Goal: Find contact information: Find contact information

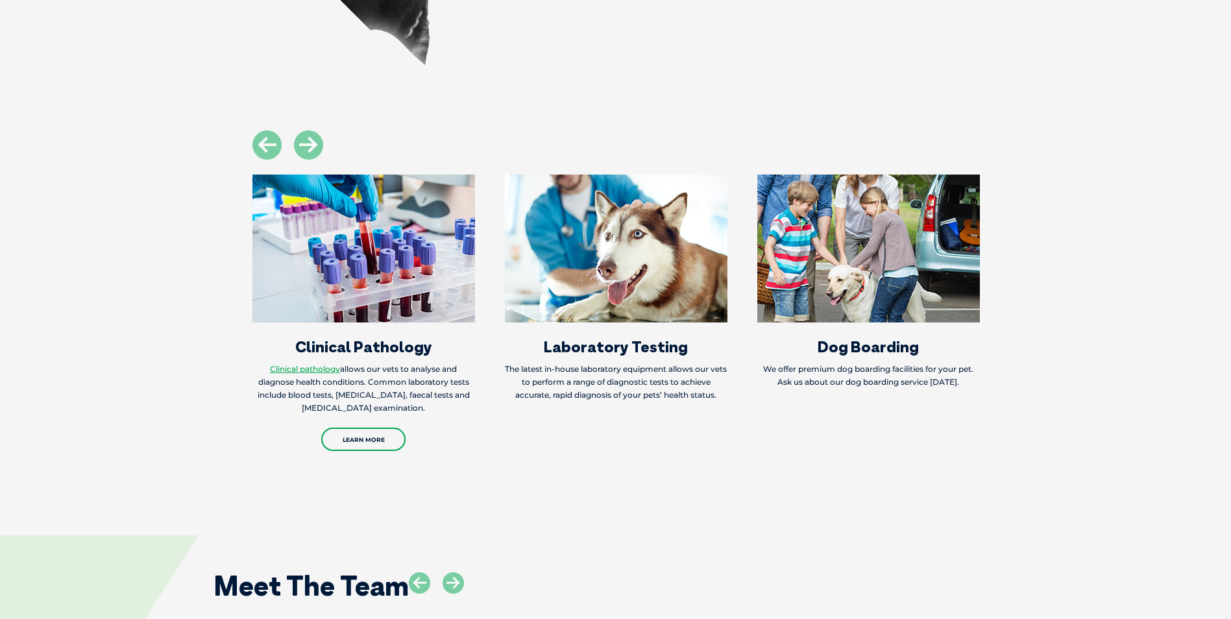
scroll to position [1881, 0]
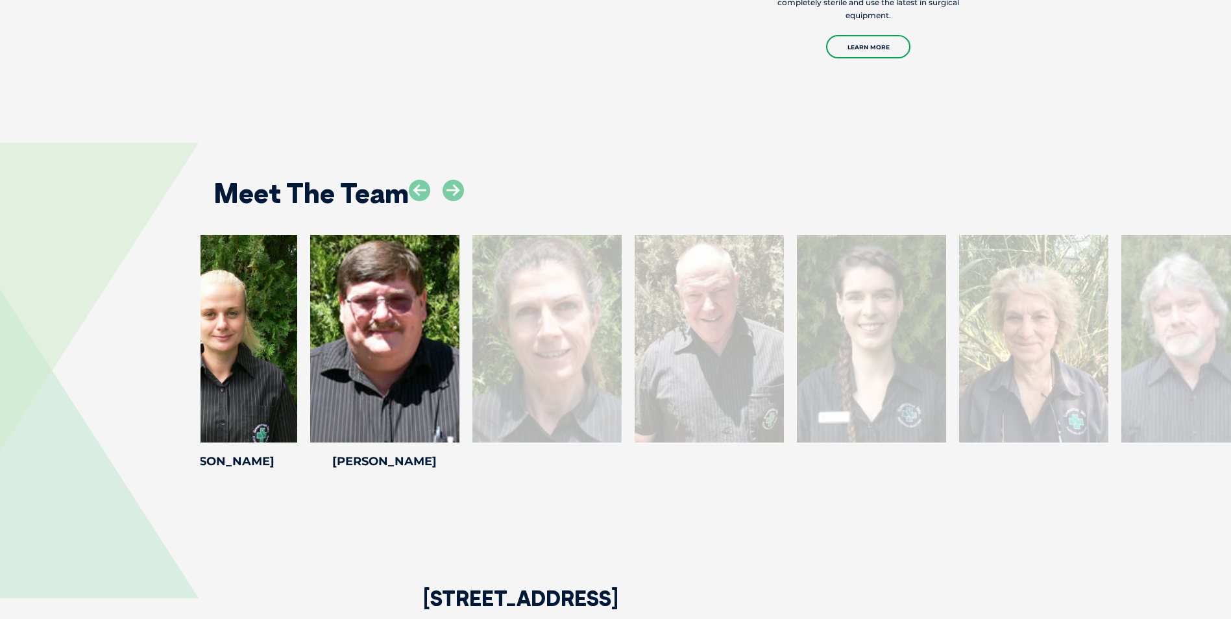
drag, startPoint x: 1195, startPoint y: 339, endPoint x: 649, endPoint y: 335, distance: 545.6
click at [649, 335] on div at bounding box center [708, 339] width 149 height 208
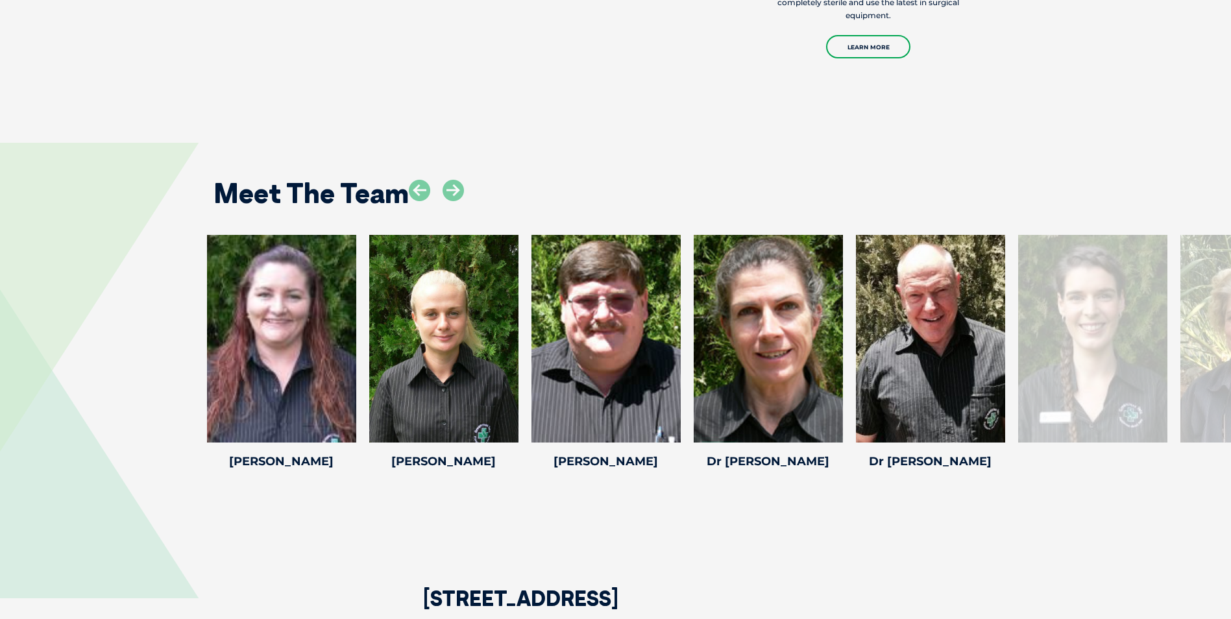
drag, startPoint x: 1092, startPoint y: 342, endPoint x: 176, endPoint y: 322, distance: 916.2
click at [176, 322] on div "Michelle L Michelle L Michelle has been working as a member of the team at the …" at bounding box center [615, 354] width 1231 height 239
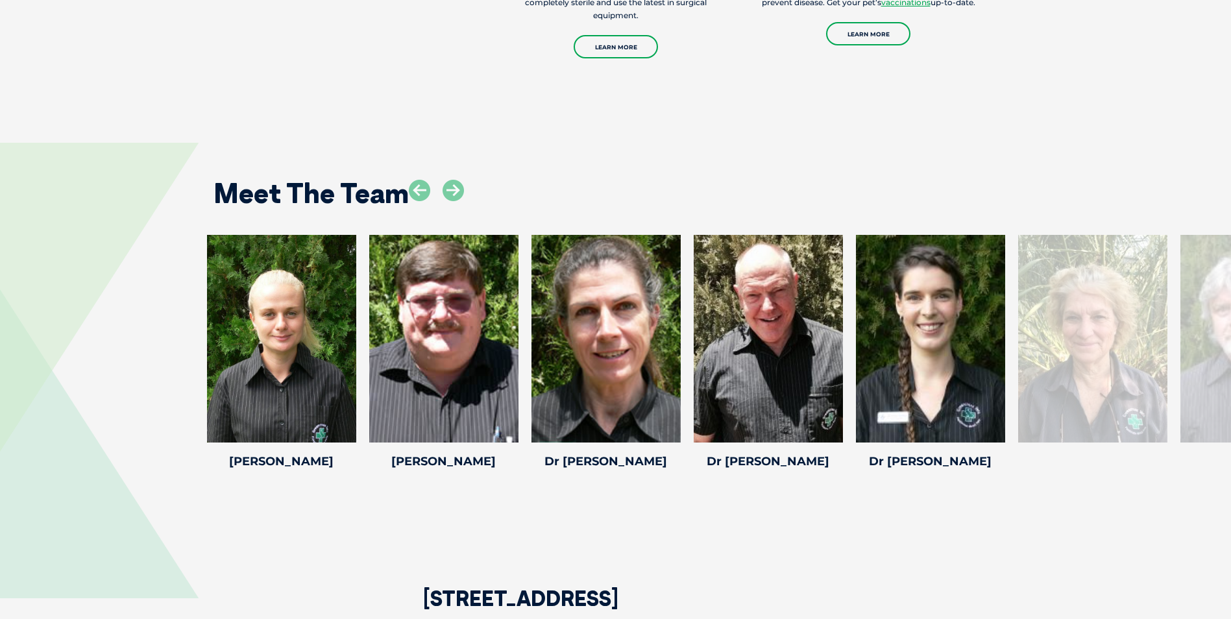
drag, startPoint x: 909, startPoint y: 328, endPoint x: 130, endPoint y: 287, distance: 780.2
click at [130, 287] on div "Michelle L Michelle L Michelle has been working as a member of the team at the …" at bounding box center [615, 354] width 1231 height 239
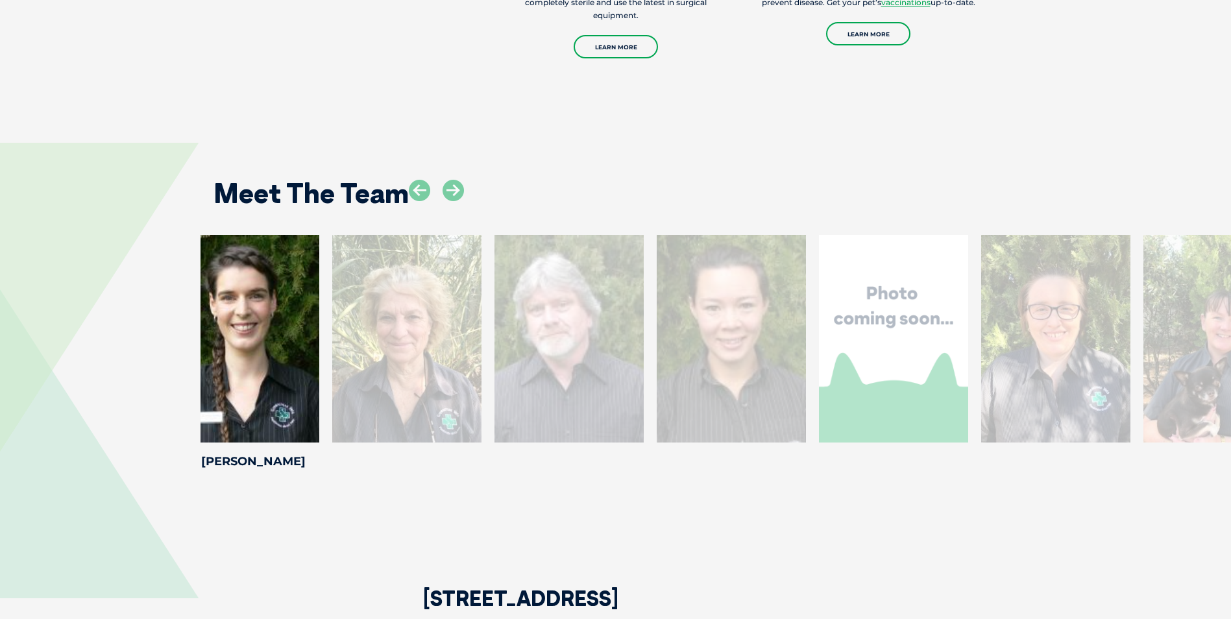
drag, startPoint x: 935, startPoint y: 324, endPoint x: 199, endPoint y: 295, distance: 736.9
click at [200, 295] on div at bounding box center [244, 339] width 149 height 208
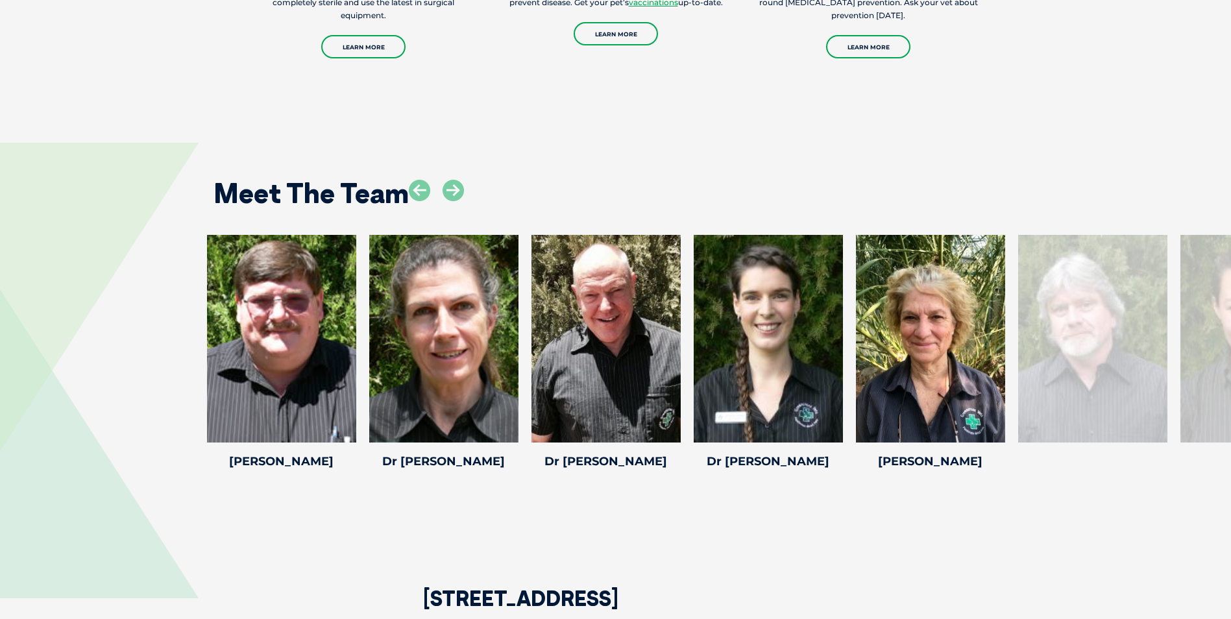
drag, startPoint x: 780, startPoint y: 276, endPoint x: 72, endPoint y: 237, distance: 708.8
click at [72, 237] on div "Michelle L Michelle L Michelle has been working as a member of the team at the …" at bounding box center [615, 354] width 1231 height 239
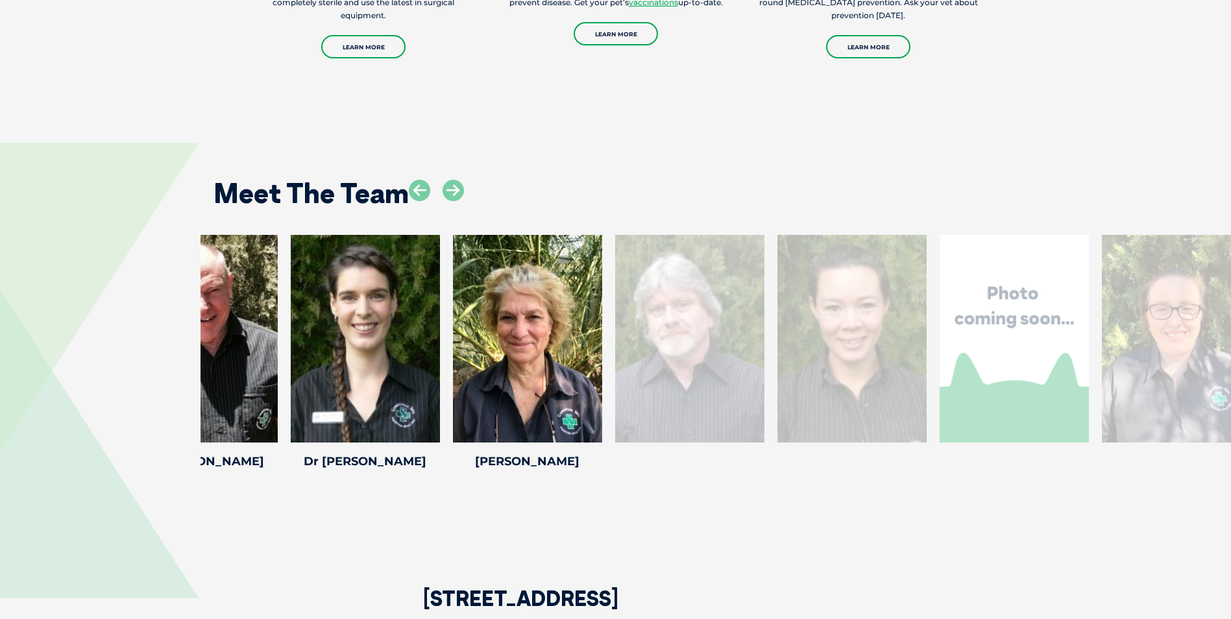
drag, startPoint x: 882, startPoint y: 322, endPoint x: 195, endPoint y: 267, distance: 688.6
click at [195, 267] on div "Michelle L Michelle L Michelle has been working as a member of the team at the …" at bounding box center [615, 354] width 1231 height 239
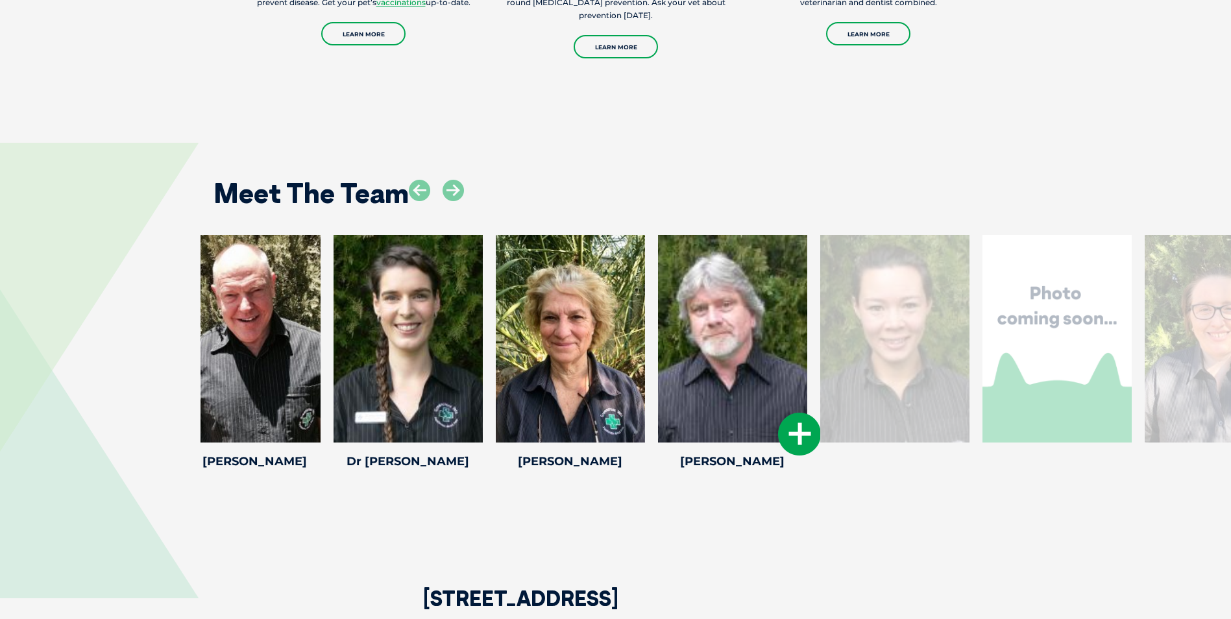
drag, startPoint x: 767, startPoint y: 315, endPoint x: 301, endPoint y: 272, distance: 468.3
click at [658, 274] on div at bounding box center [732, 339] width 149 height 208
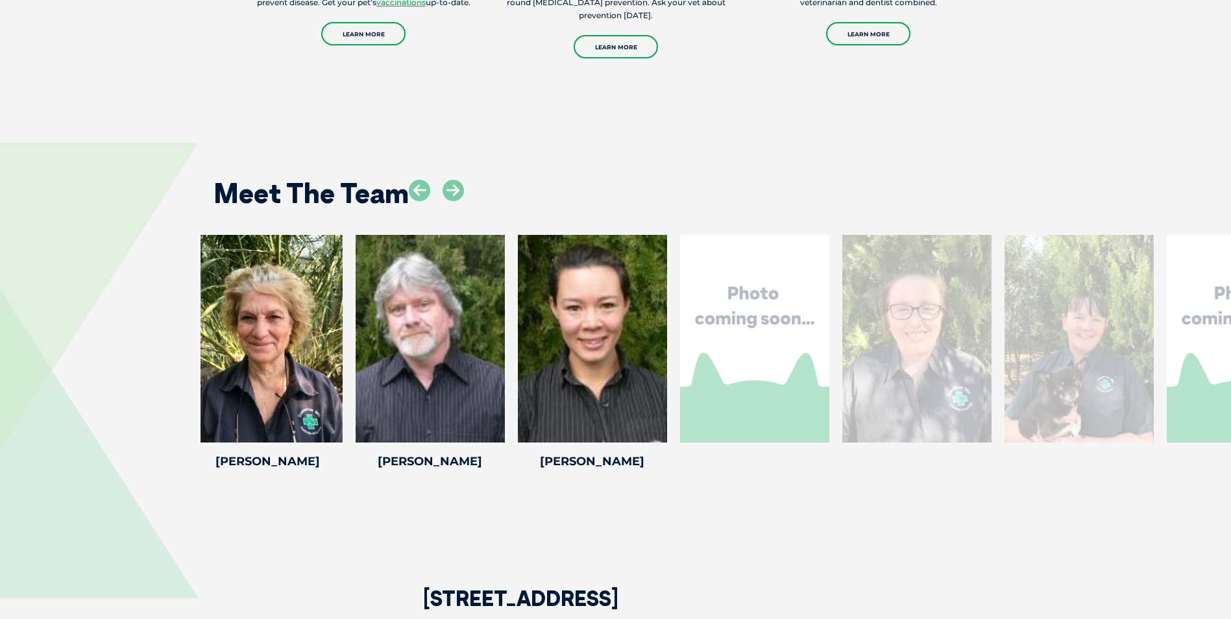
drag, startPoint x: 961, startPoint y: 326, endPoint x: 239, endPoint y: 271, distance: 724.1
click at [680, 271] on div at bounding box center [754, 339] width 149 height 208
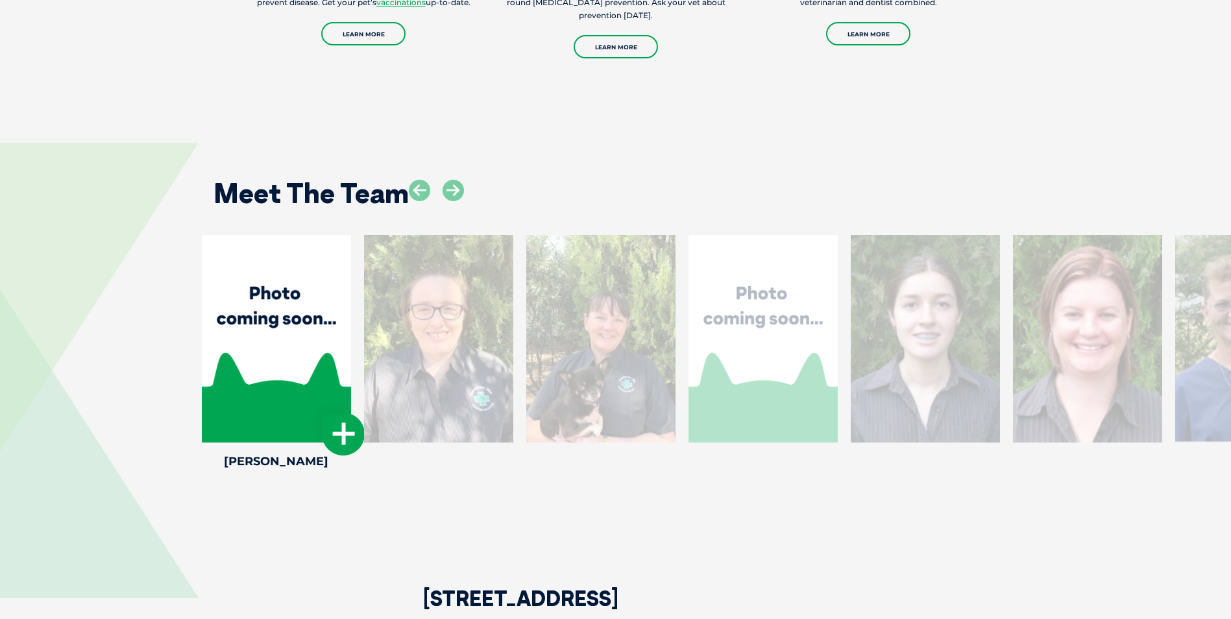
drag, startPoint x: 1031, startPoint y: 309, endPoint x: 392, endPoint y: 232, distance: 643.6
click at [392, 235] on div at bounding box center [438, 339] width 149 height 208
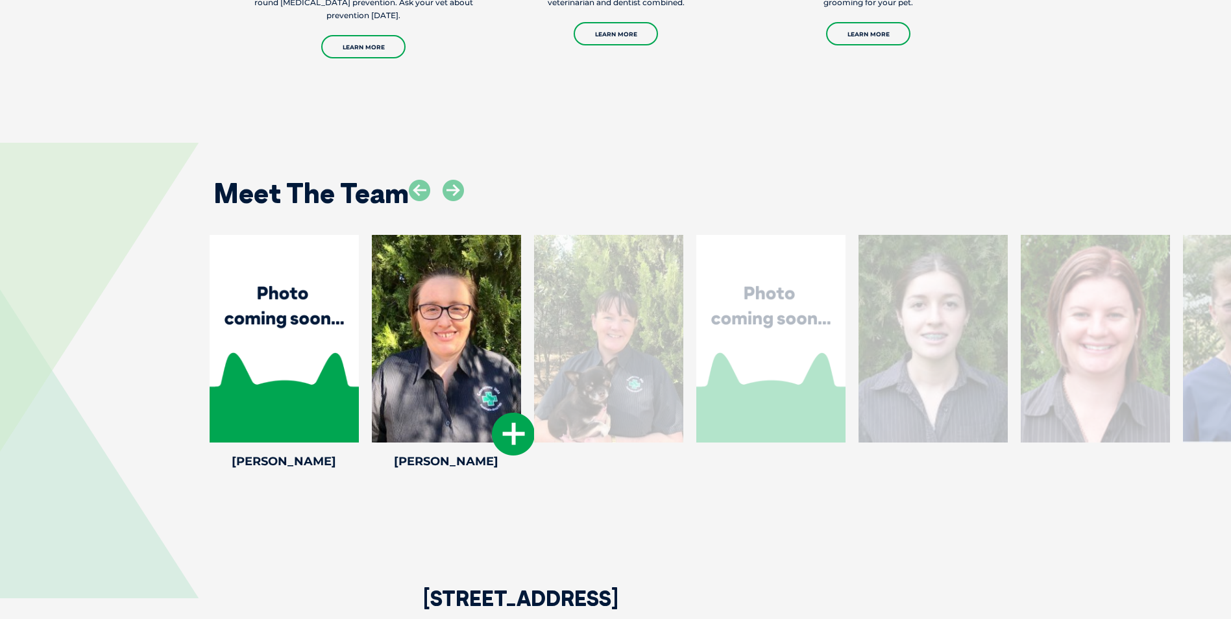
drag, startPoint x: 989, startPoint y: 298, endPoint x: 272, endPoint y: 230, distance: 720.0
click at [372, 235] on div at bounding box center [446, 339] width 149 height 208
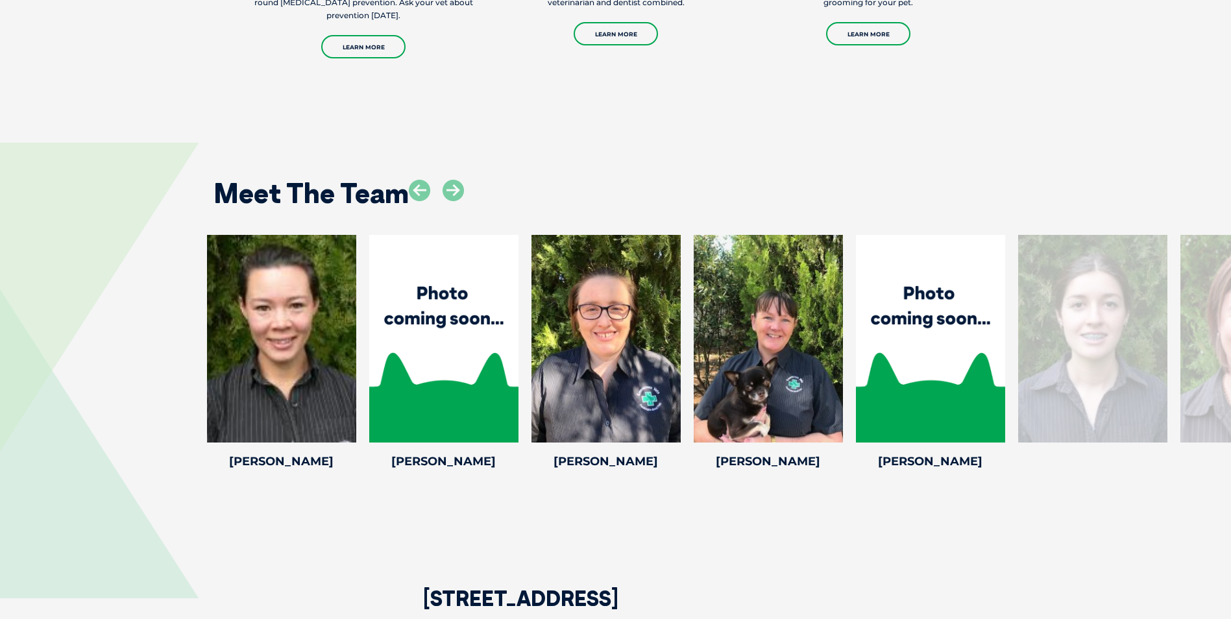
drag, startPoint x: 1094, startPoint y: 321, endPoint x: 32, endPoint y: 196, distance: 1068.7
click at [32, 196] on div "Meet The Team Michelle L Michelle L Michelle has been working as a member of th…" at bounding box center [615, 315] width 1231 height 422
click at [1204, 345] on div at bounding box center [1254, 339] width 149 height 208
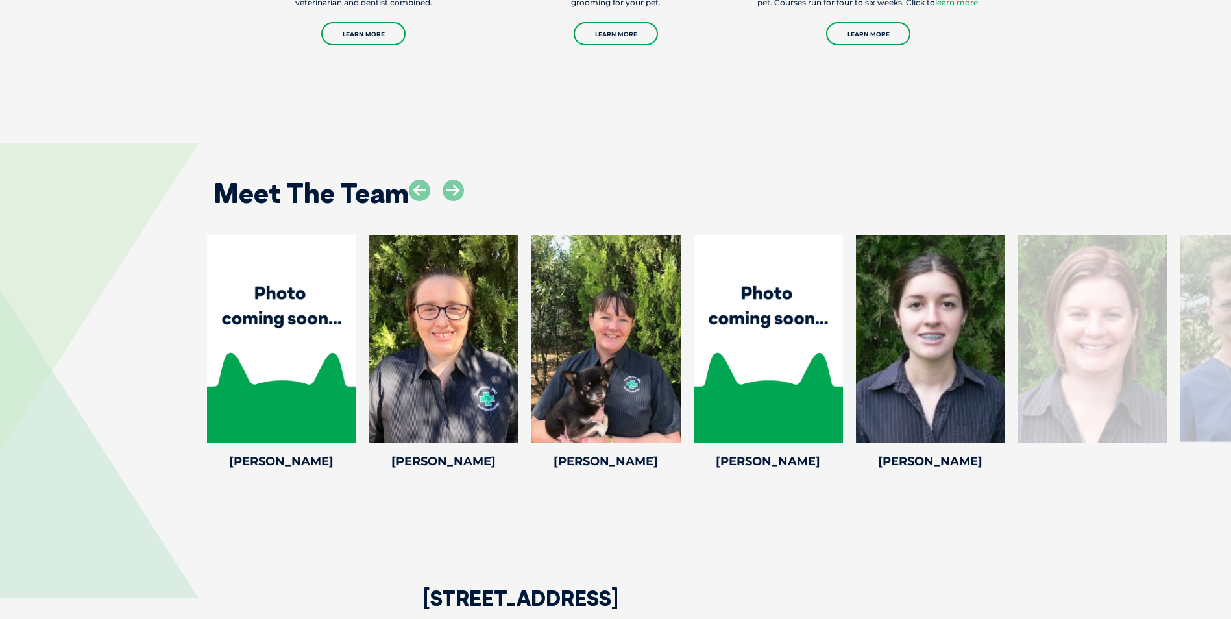
drag, startPoint x: 1114, startPoint y: 331, endPoint x: 187, endPoint y: 217, distance: 933.4
click at [187, 217] on div "Meet The Team Michelle L Michelle L Michelle has been working as a member of th…" at bounding box center [615, 315] width 1231 height 422
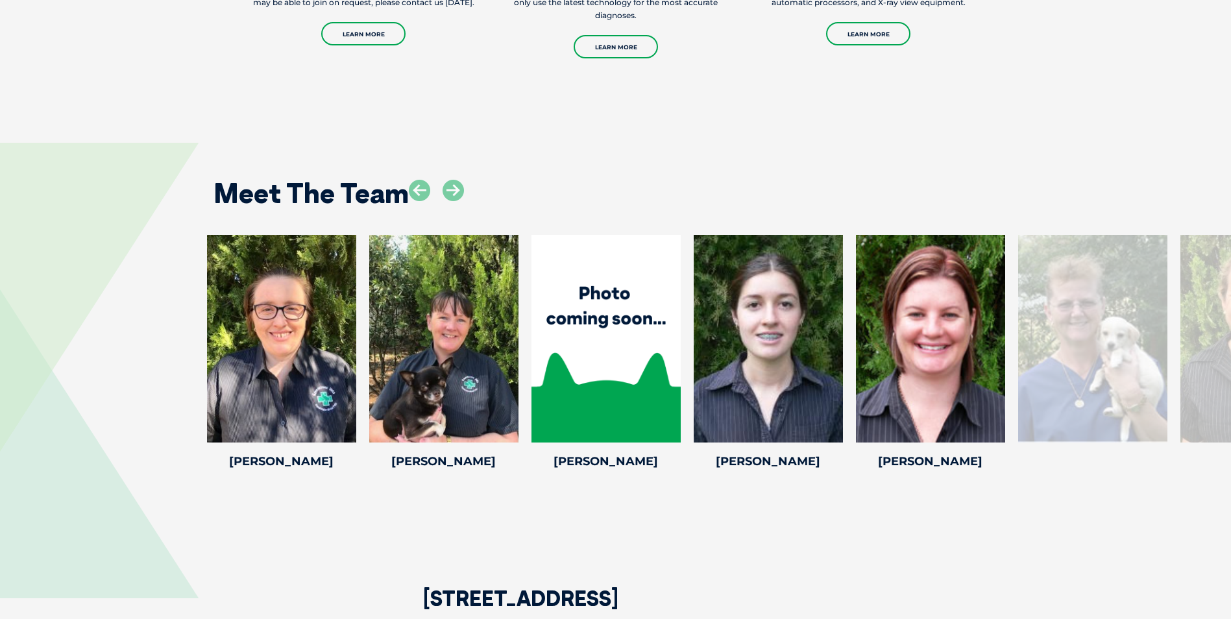
drag, startPoint x: 1042, startPoint y: 350, endPoint x: 99, endPoint y: 192, distance: 955.8
click at [100, 194] on div "Meet The Team Michelle L Michelle L Michelle has been working as a member of th…" at bounding box center [615, 315] width 1231 height 422
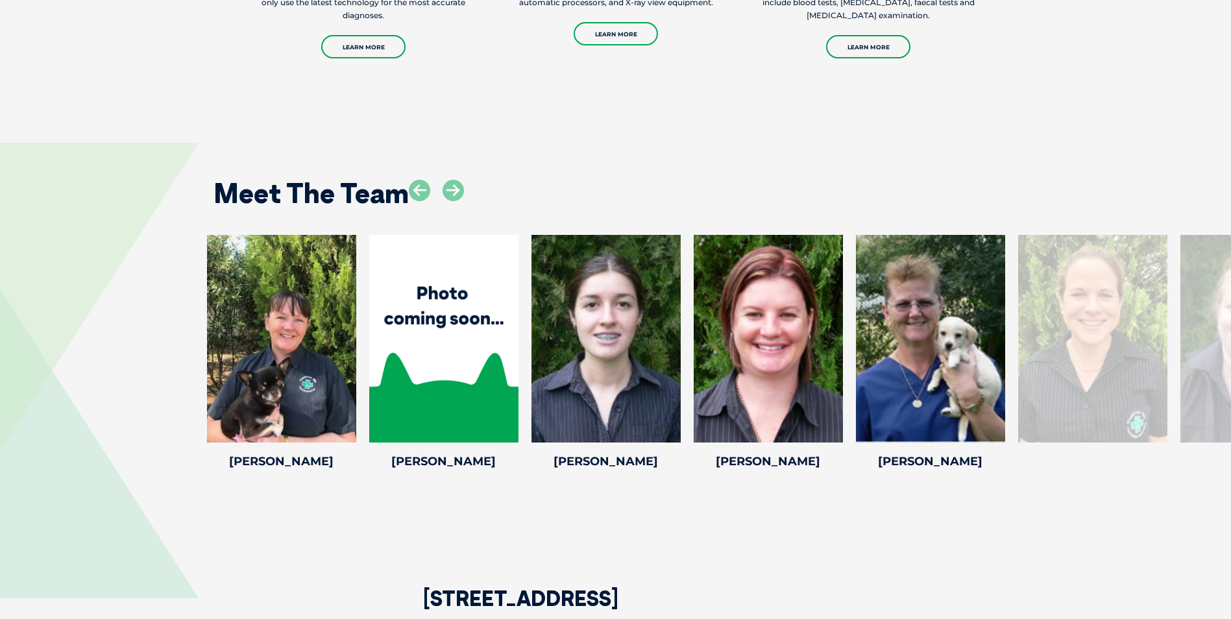
drag, startPoint x: 959, startPoint y: 344, endPoint x: -3, endPoint y: 92, distance: 994.4
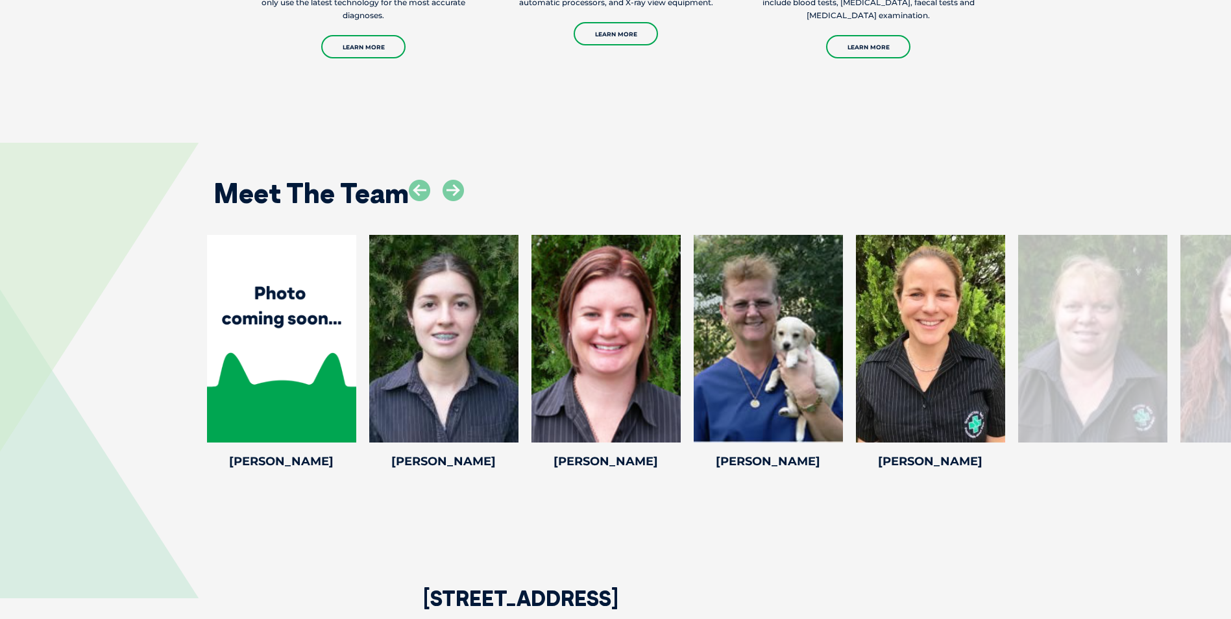
drag, startPoint x: 897, startPoint y: 327, endPoint x: 165, endPoint y: 190, distance: 743.8
click at [167, 191] on div "Meet The Team Michelle L Michelle L Michelle has been working as a member of th…" at bounding box center [615, 315] width 1231 height 422
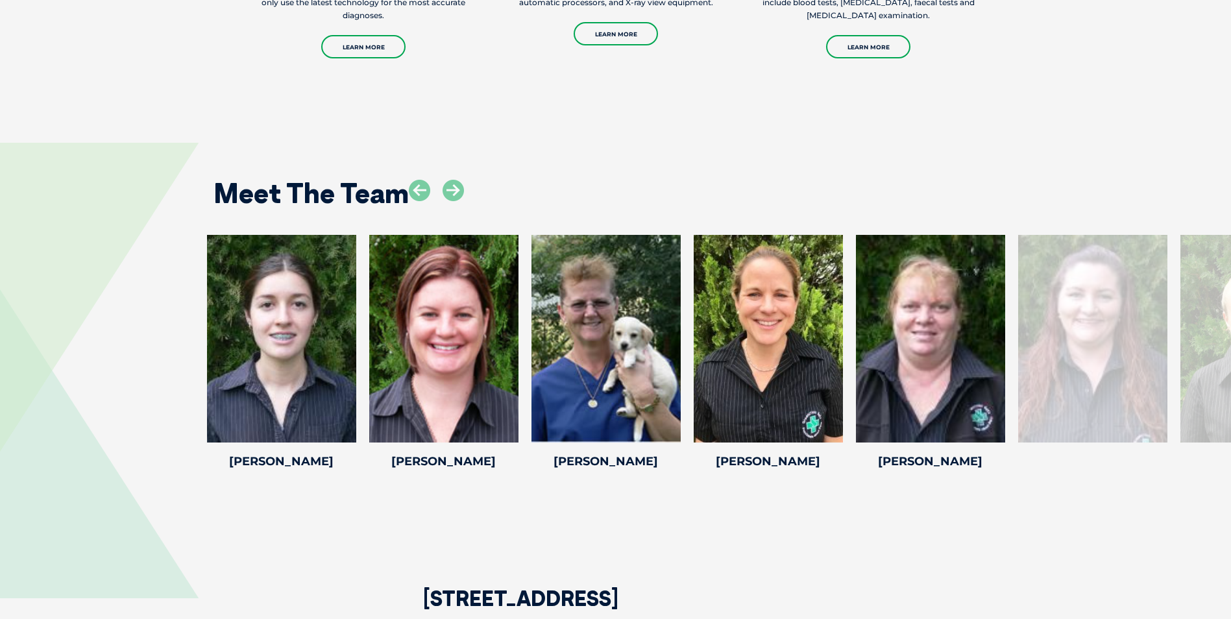
drag, startPoint x: 926, startPoint y: 346, endPoint x: 200, endPoint y: 149, distance: 752.2
click at [200, 151] on div "Meet The Team Michelle L Michelle L Michelle has been working as a member of th…" at bounding box center [615, 315] width 1231 height 422
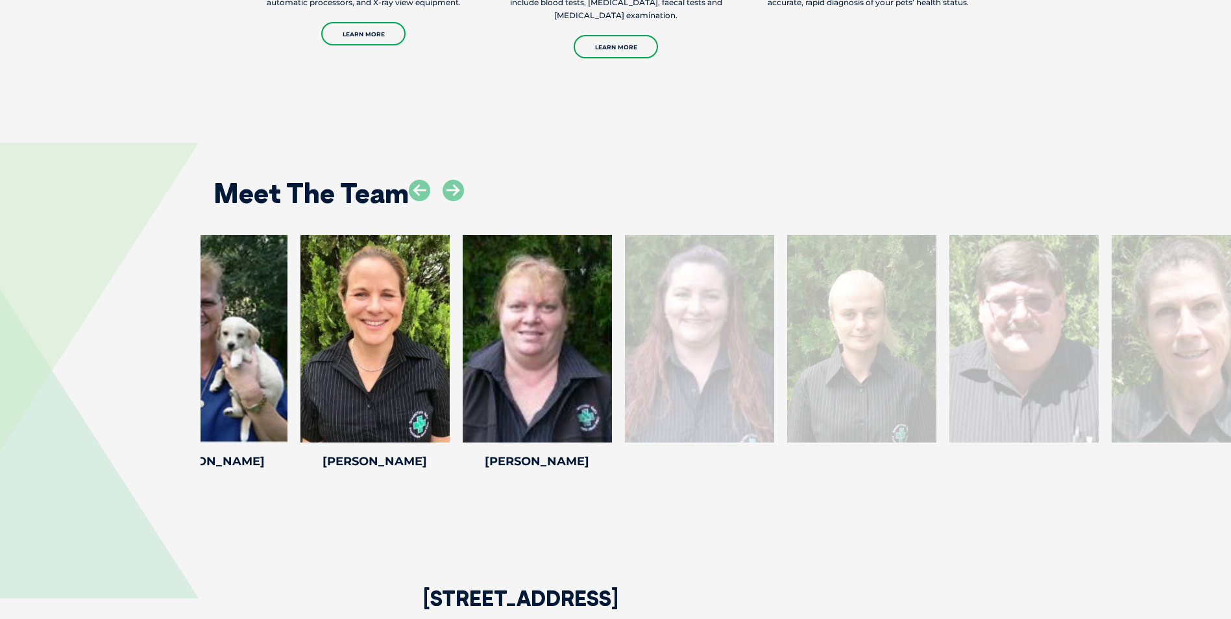
drag, startPoint x: 908, startPoint y: 327, endPoint x: 282, endPoint y: 180, distance: 642.5
click at [284, 181] on div "Meet The Team Michelle L Michelle L Michelle has been working as a member of th…" at bounding box center [615, 315] width 1231 height 422
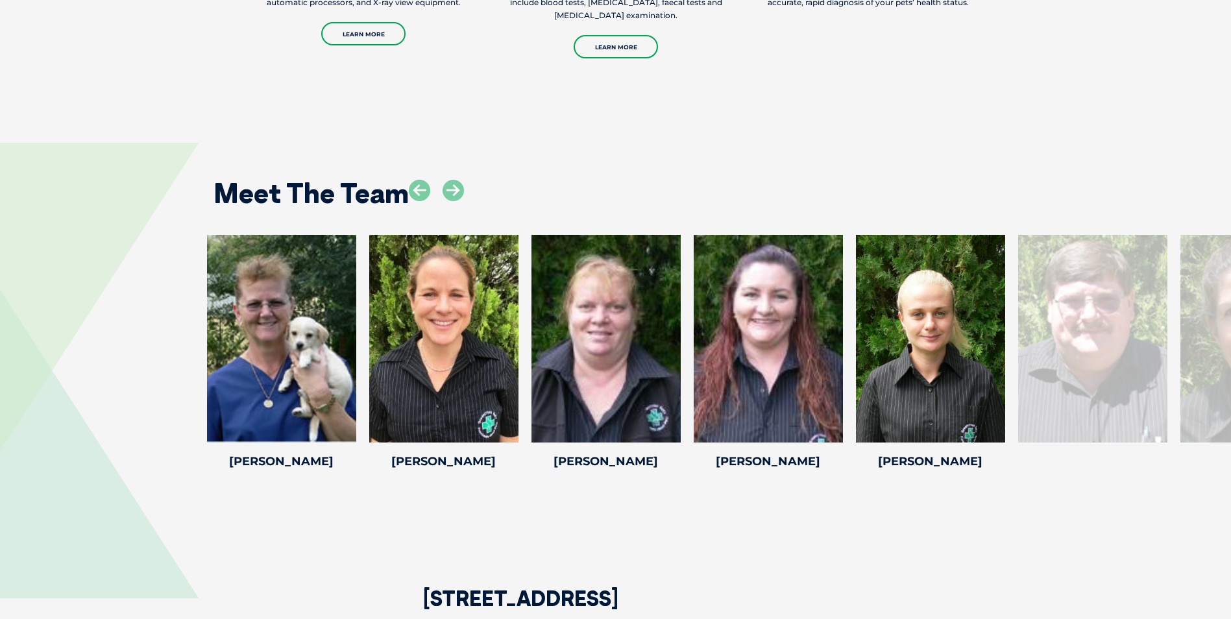
drag, startPoint x: 870, startPoint y: 317, endPoint x: 204, endPoint y: 159, distance: 684.8
click at [206, 162] on div "Meet The Team Michelle L Michelle L Michelle has been working as a member of th…" at bounding box center [615, 315] width 1231 height 422
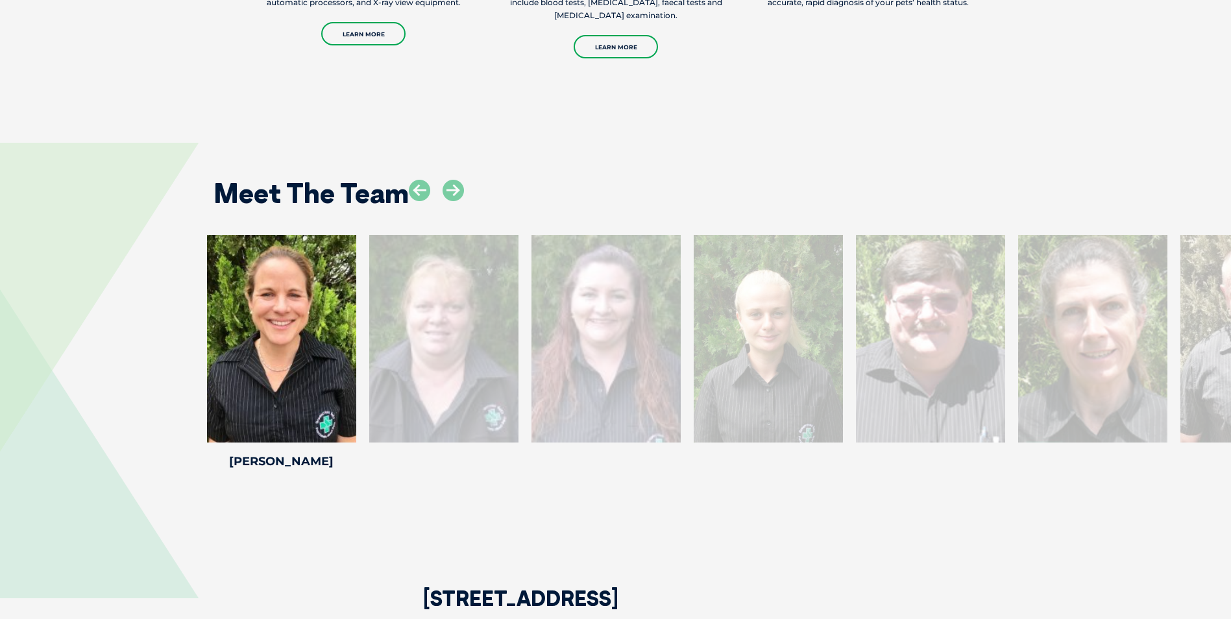
drag, startPoint x: 933, startPoint y: 344, endPoint x: 272, endPoint y: 158, distance: 686.6
click at [272, 158] on div "Meet The Team Michelle L Michelle L Michelle has been working as a member of th…" at bounding box center [615, 315] width 1231 height 422
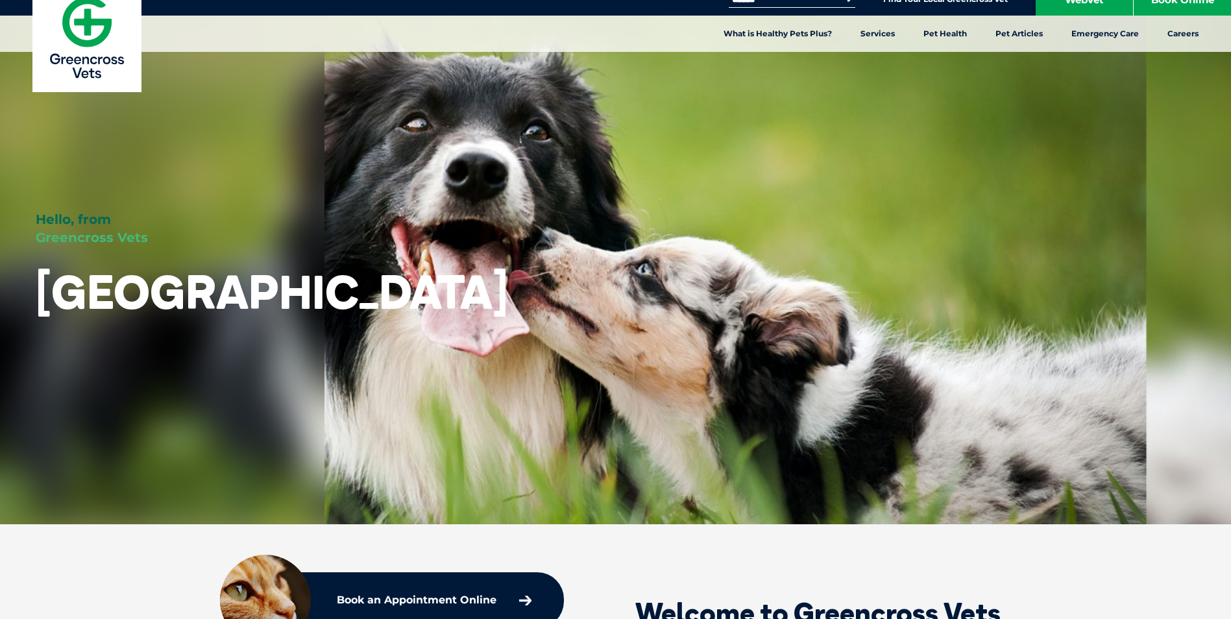
scroll to position [0, 0]
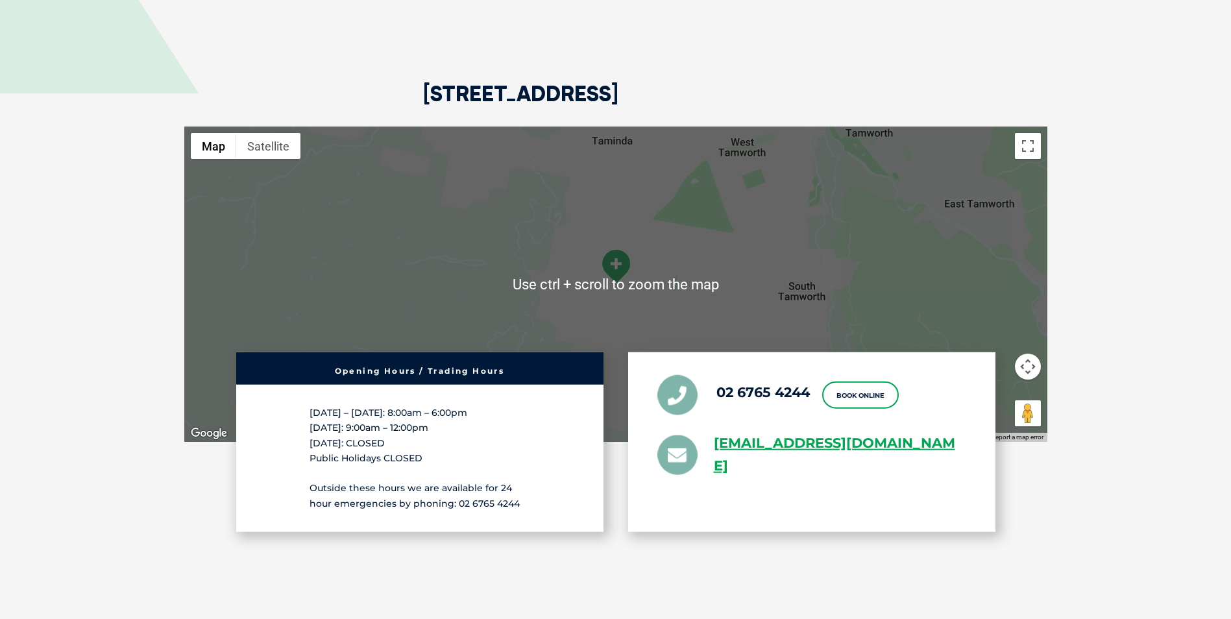
scroll to position [2400, 0]
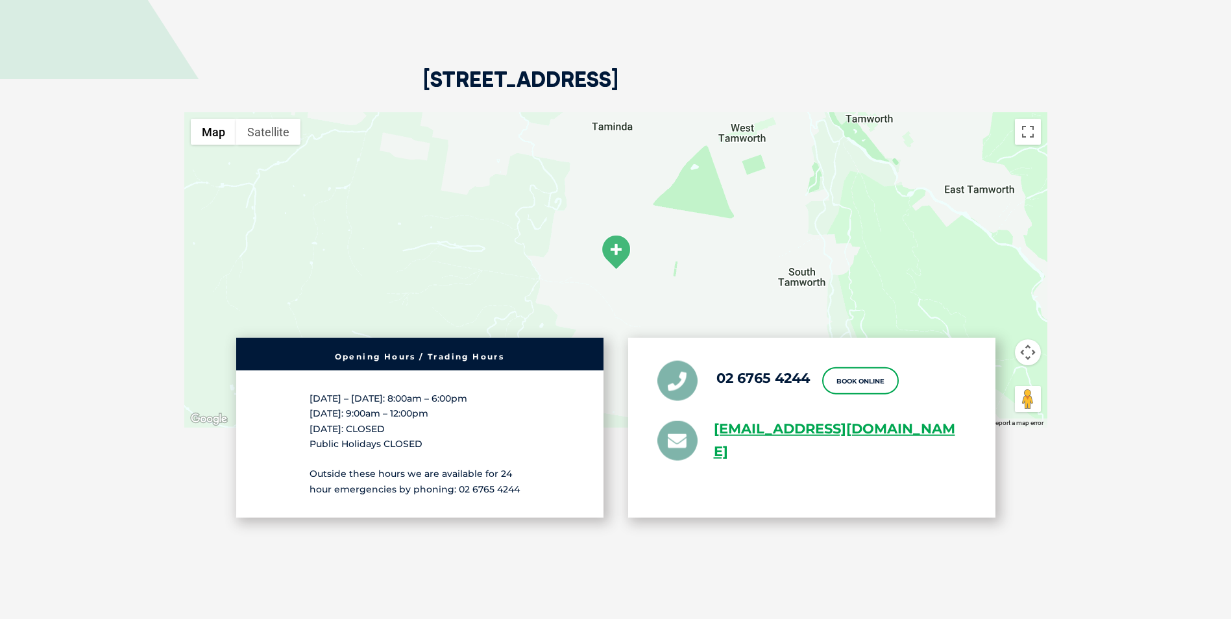
drag, startPoint x: 790, startPoint y: 433, endPoint x: 781, endPoint y: 523, distance: 90.6
click at [780, 527] on div "[STREET_ADDRESS] ← Move left → Move right ↑ Move up ↓ Move down + Zoom in - Zoo…" at bounding box center [615, 281] width 889 height 653
